Goal: Find specific page/section: Find specific page/section

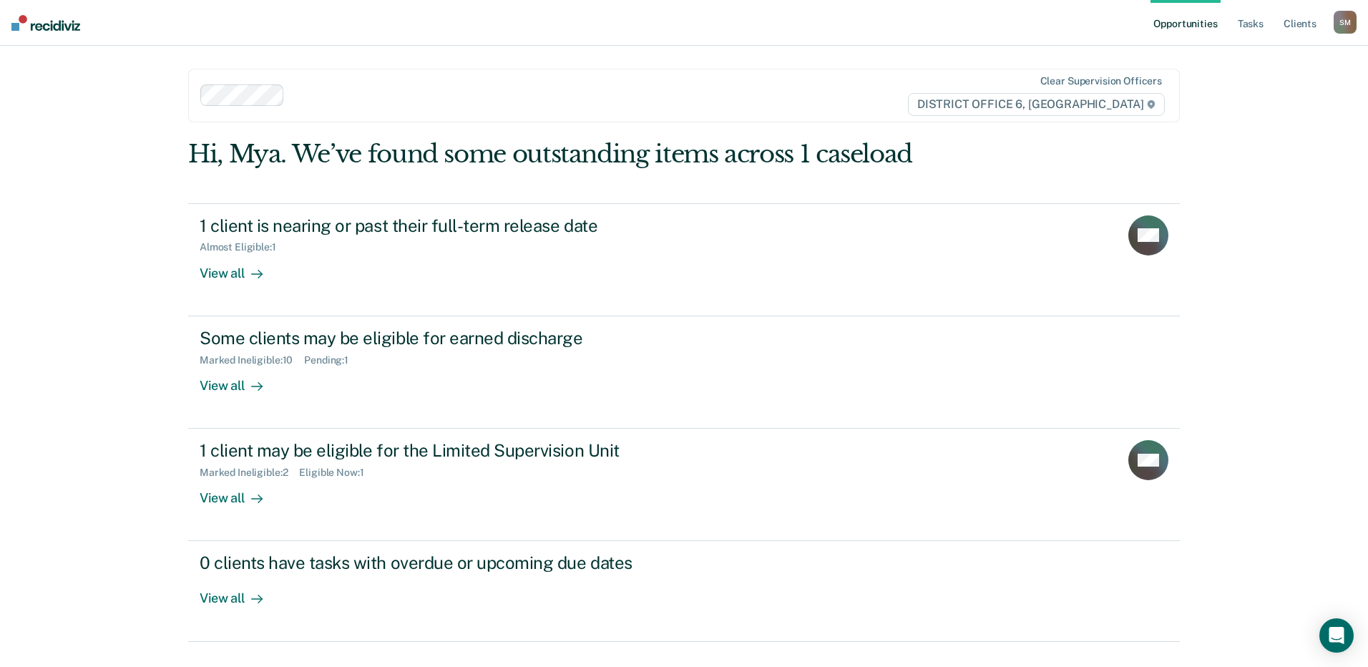
click at [1318, 100] on div "Opportunities Tasks Client s [PERSON_NAME] [PERSON_NAME] Profile How it works L…" at bounding box center [684, 333] width 1368 height 667
click at [1317, 14] on link "Client s" at bounding box center [1299, 23] width 39 height 46
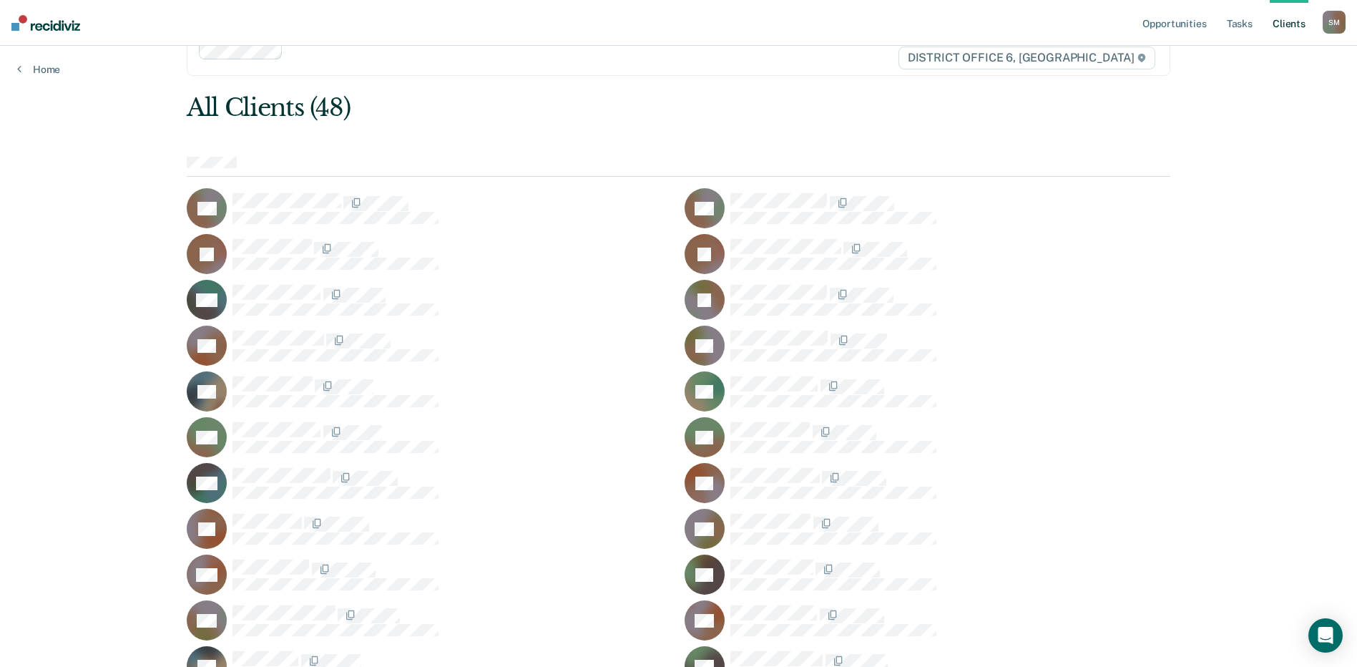
scroll to position [72, 0]
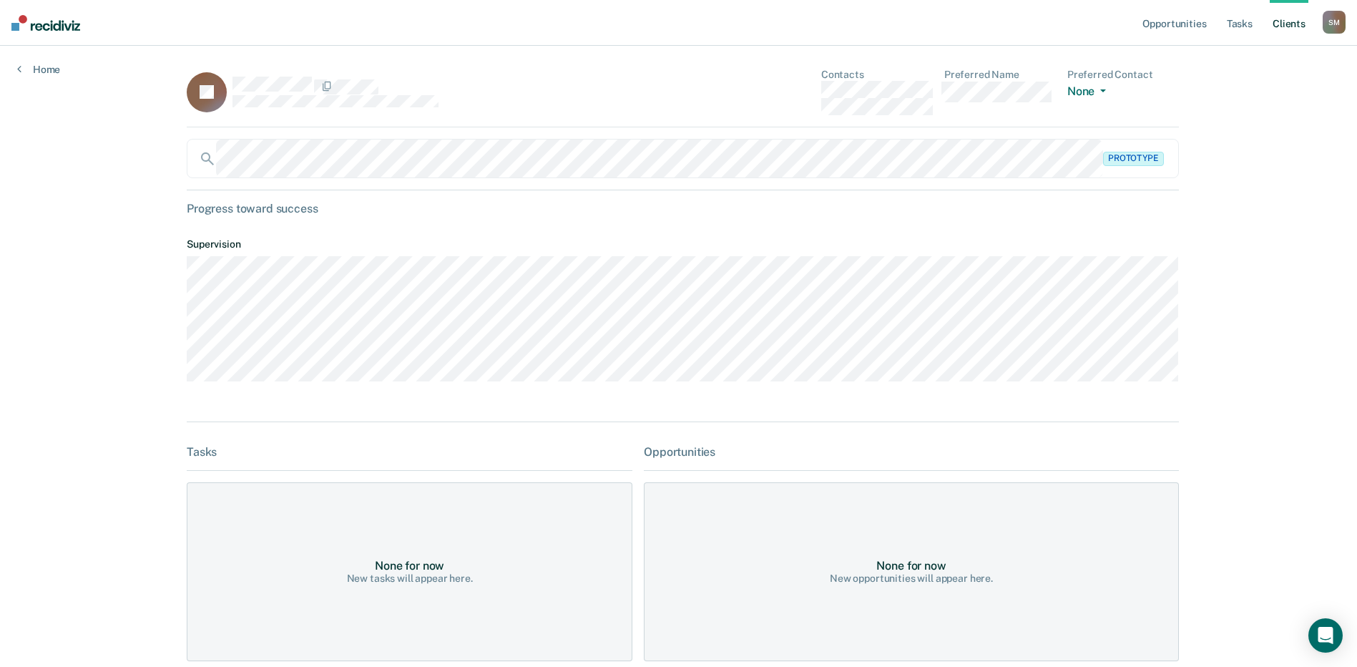
click at [204, 102] on rect at bounding box center [207, 92] width 40 height 40
click at [554, 122] on div "JA Contacts Preferred Name Preferred Contact None Call Text Email None" at bounding box center [683, 98] width 992 height 59
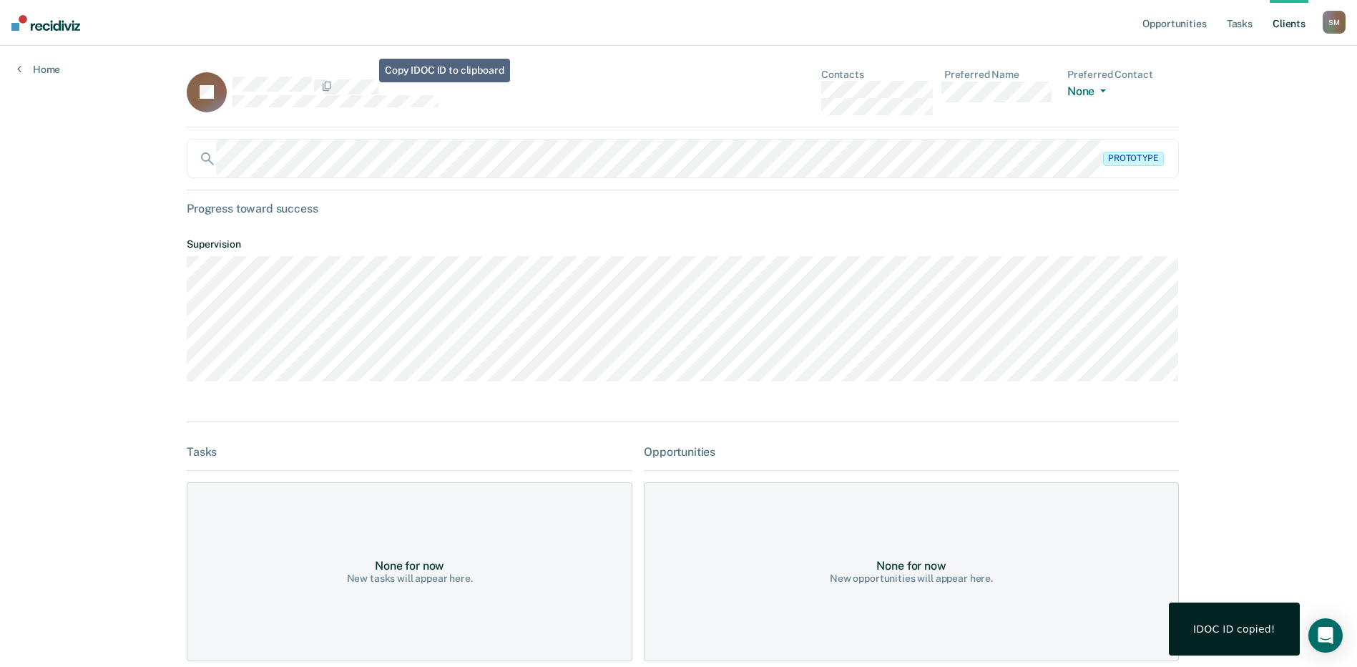
click at [596, 90] on div at bounding box center [432, 86] width 400 height 19
click at [1176, 260] on main "JA Contacts Preferred Name Preferred Contact None Call Text Email None Prototyp…" at bounding box center [679, 452] width 1018 height 813
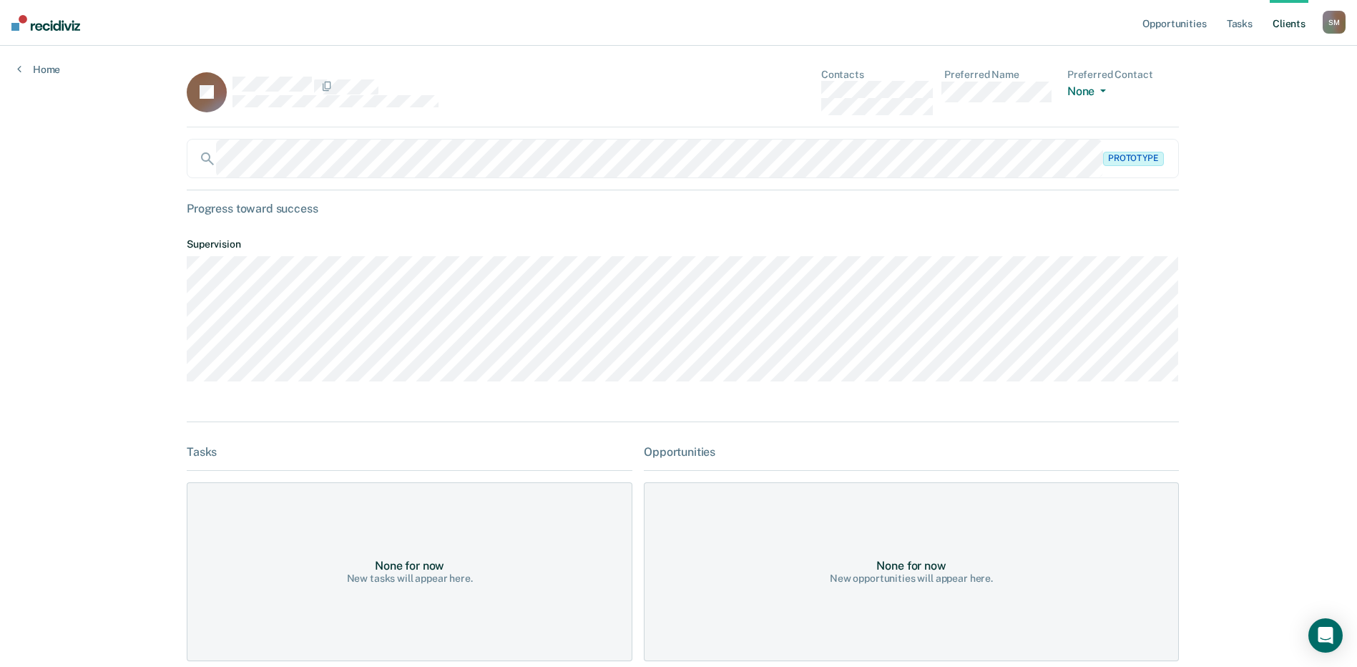
click at [1346, 192] on div "Opportunities Tasks Client s [PERSON_NAME] [PERSON_NAME] Profile How it works L…" at bounding box center [678, 446] width 1357 height 893
click at [1326, 130] on div "Opportunities Tasks Client s [PERSON_NAME] [PERSON_NAME] Profile How it works L…" at bounding box center [678, 446] width 1357 height 893
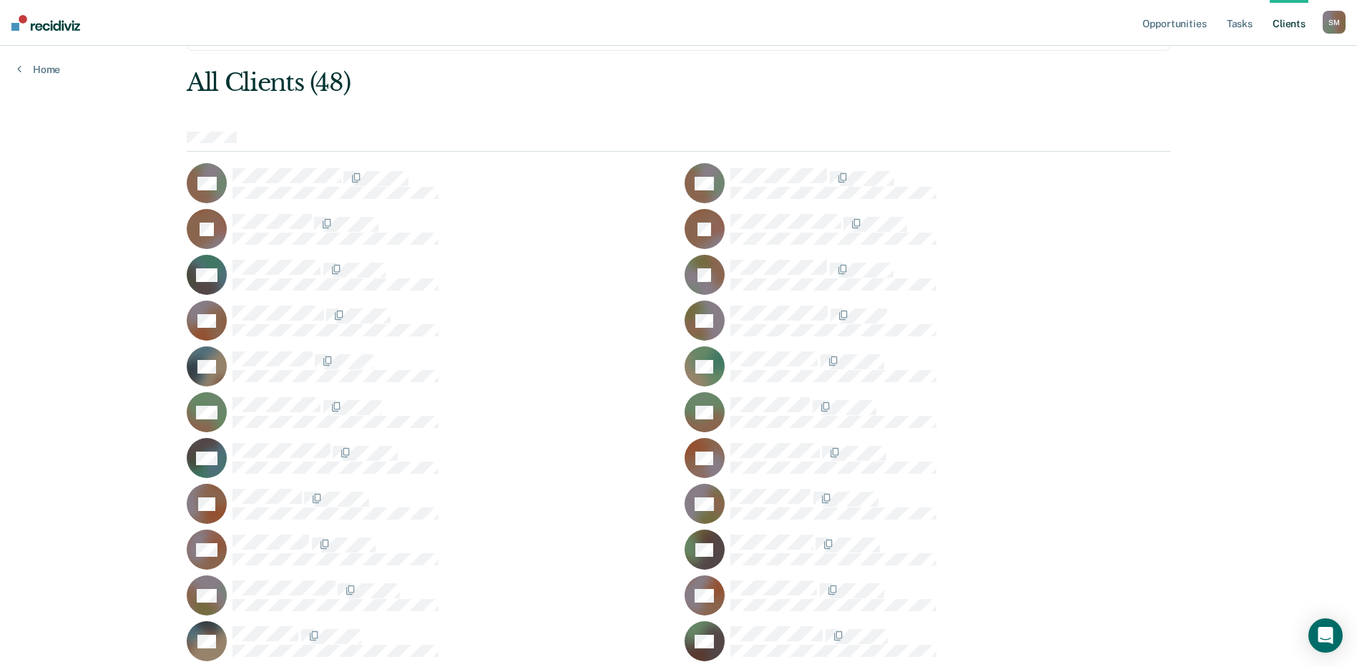
click at [1170, 320] on div at bounding box center [950, 320] width 440 height 30
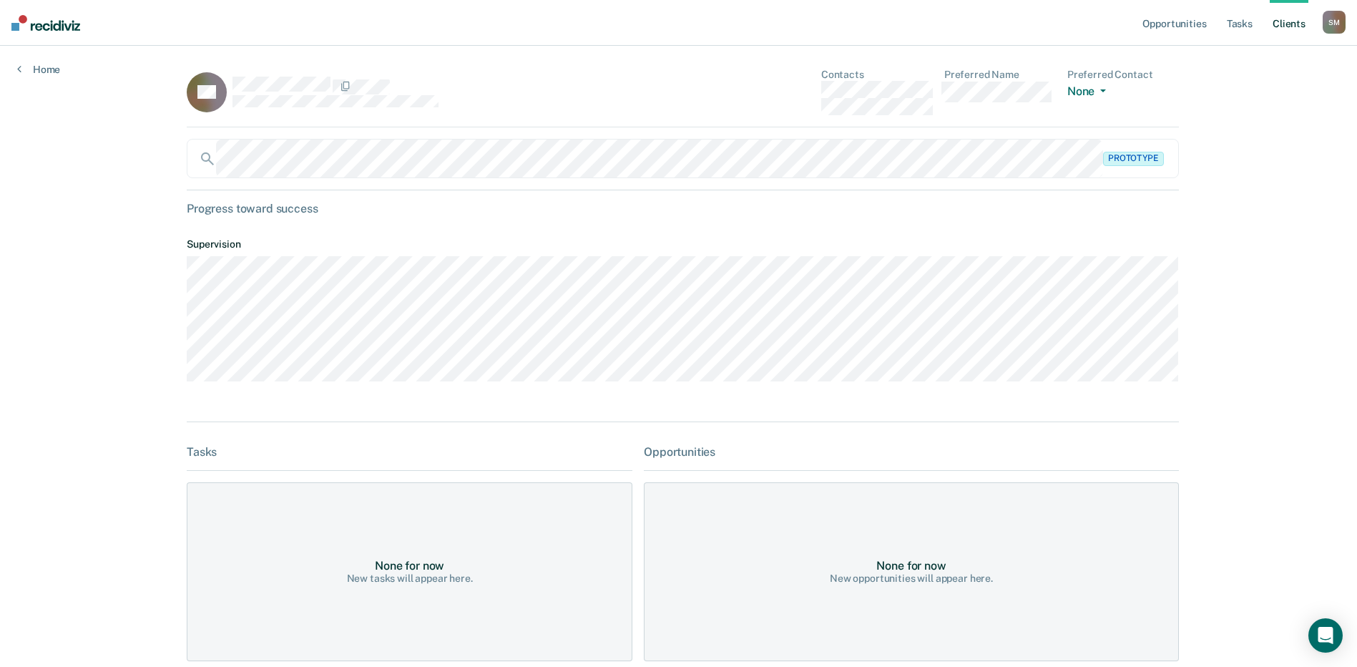
click at [62, 31] on nav "Opportunities Tasks Client s [PERSON_NAME] [PERSON_NAME] Profile How it works L…" at bounding box center [678, 23] width 1357 height 46
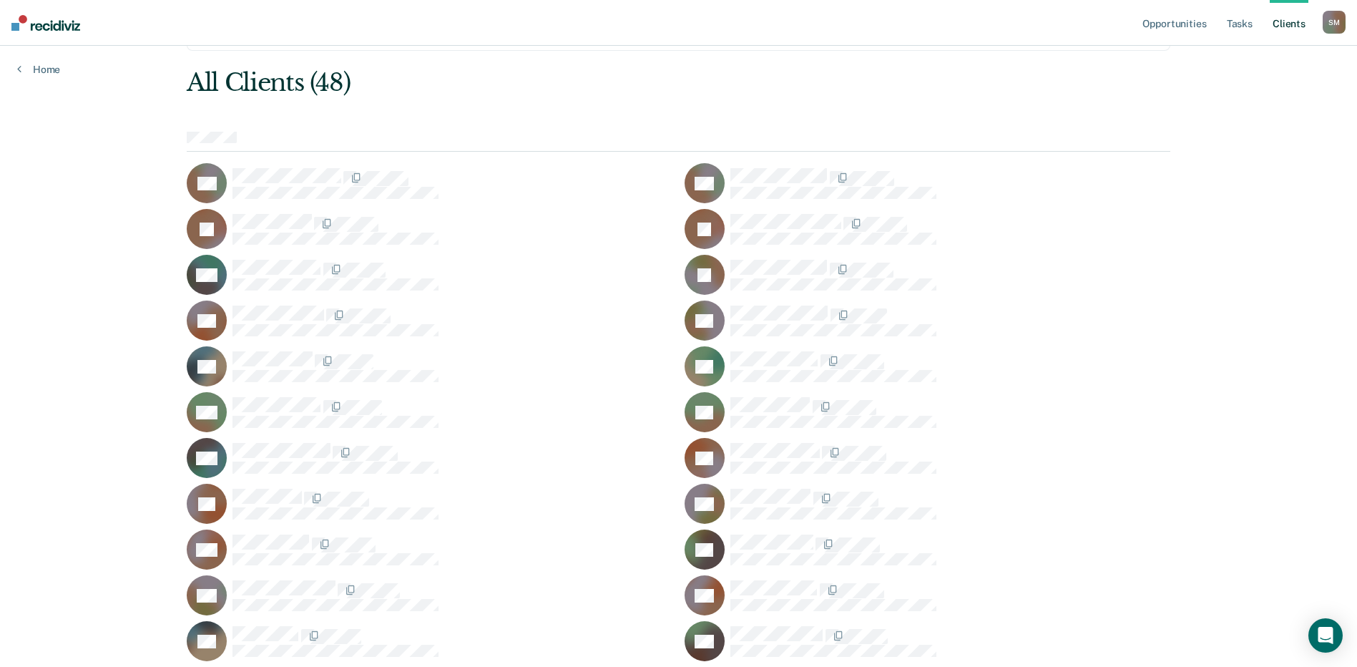
click at [306, 79] on div "All Clients (48)" at bounding box center [580, 82] width 787 height 29
click at [63, 190] on div "Opportunities Tasks Client s [PERSON_NAME] [PERSON_NAME] Profile How it works L…" at bounding box center [678, 620] width 1357 height 1385
click at [1260, 309] on div "Opportunities Tasks Client s [PERSON_NAME] [PERSON_NAME] Profile How it works L…" at bounding box center [678, 620] width 1357 height 1385
click at [677, 79] on div "All Clients (48)" at bounding box center [580, 82] width 787 height 29
click at [1295, 186] on div "Opportunities Tasks Client s [PERSON_NAME] [PERSON_NAME] Profile How it works L…" at bounding box center [678, 620] width 1357 height 1385
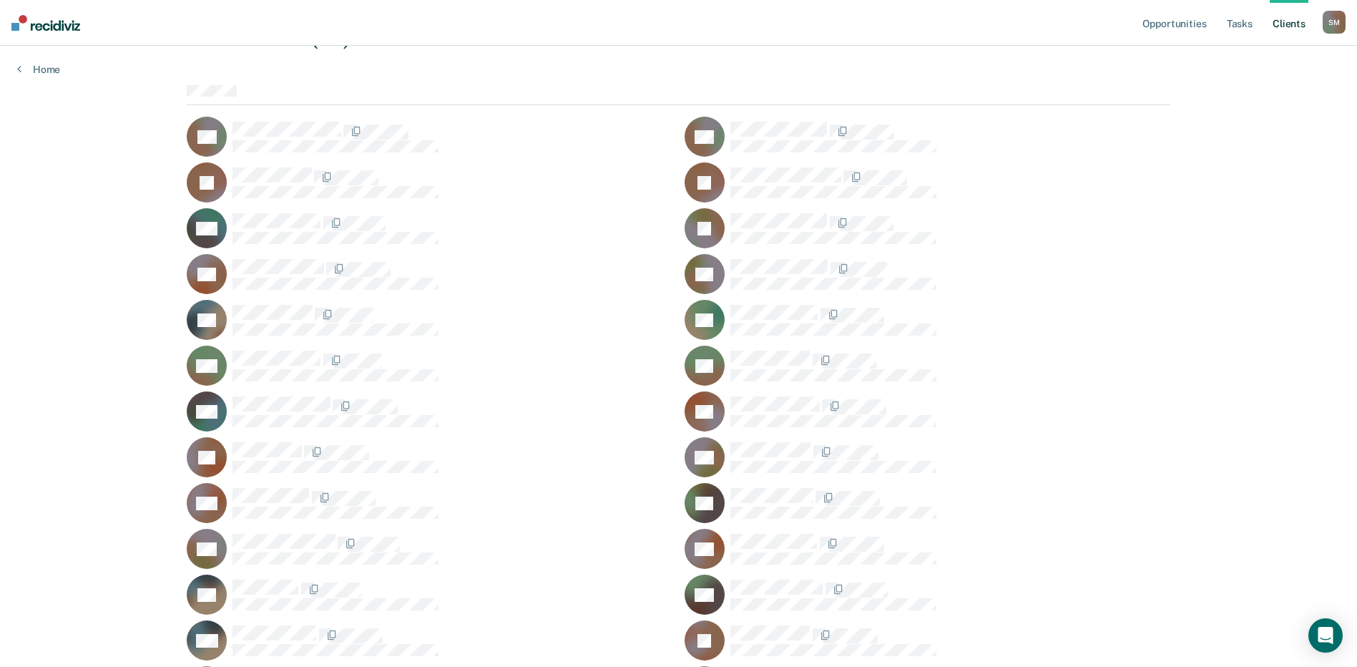
scroll to position [143, 0]
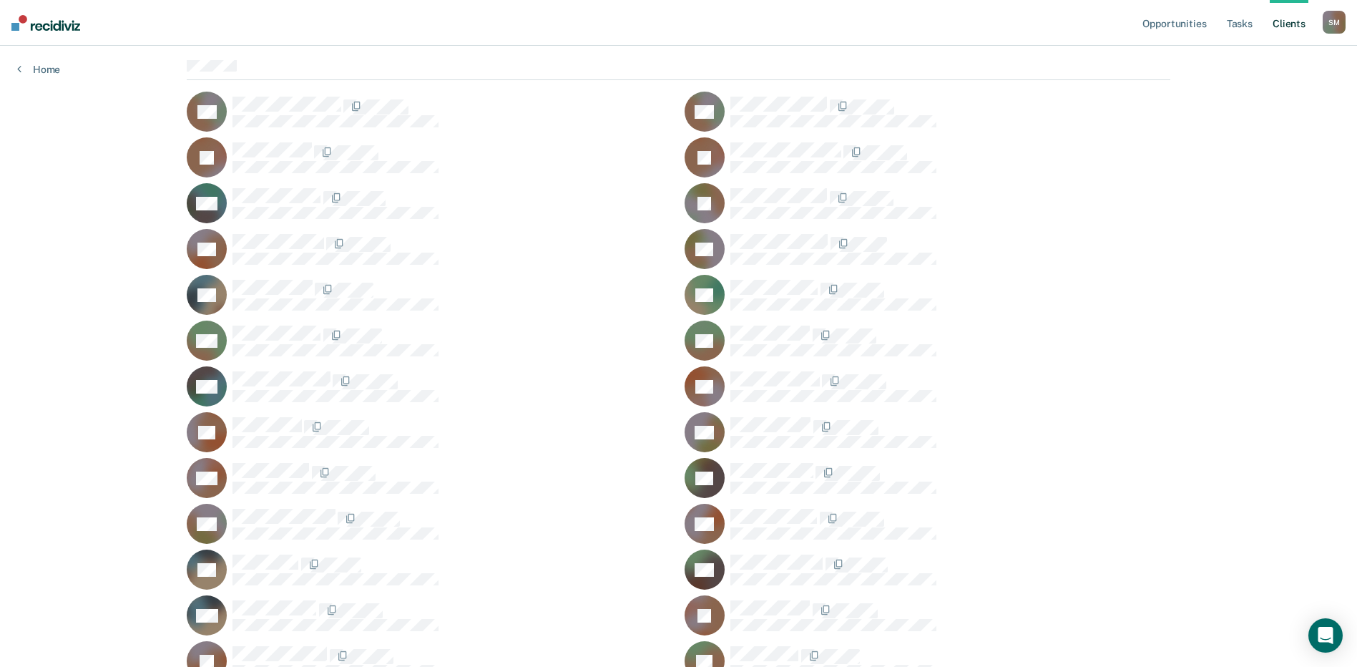
click at [928, 64] on div at bounding box center [678, 70] width 983 height 21
click at [1217, 69] on div "Opportunities Tasks Client s [PERSON_NAME] [PERSON_NAME] Profile How it works L…" at bounding box center [678, 549] width 1357 height 1385
